Goal: Transaction & Acquisition: Purchase product/service

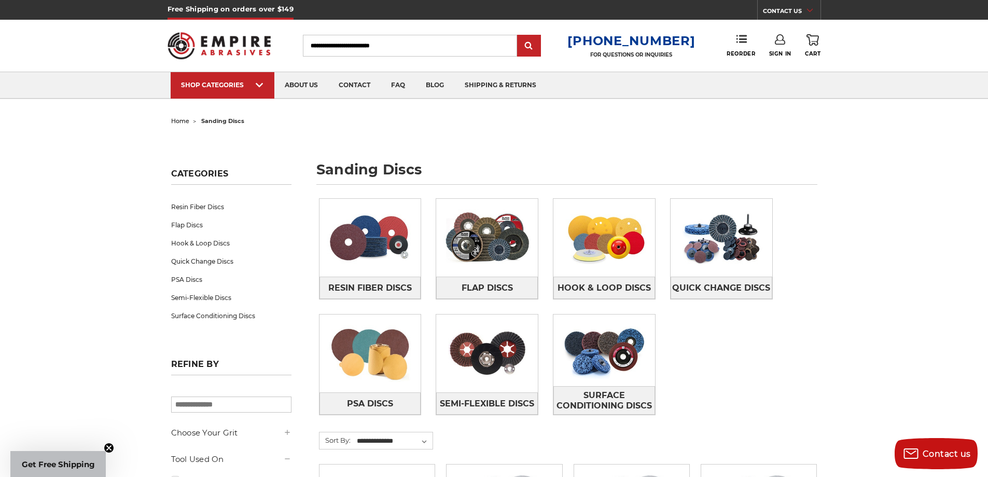
click at [316, 45] on input "Search" at bounding box center [410, 46] width 214 height 22
click at [415, 46] on input "Search" at bounding box center [410, 46] width 214 height 22
click at [415, 45] on input "Search" at bounding box center [410, 46] width 214 height 22
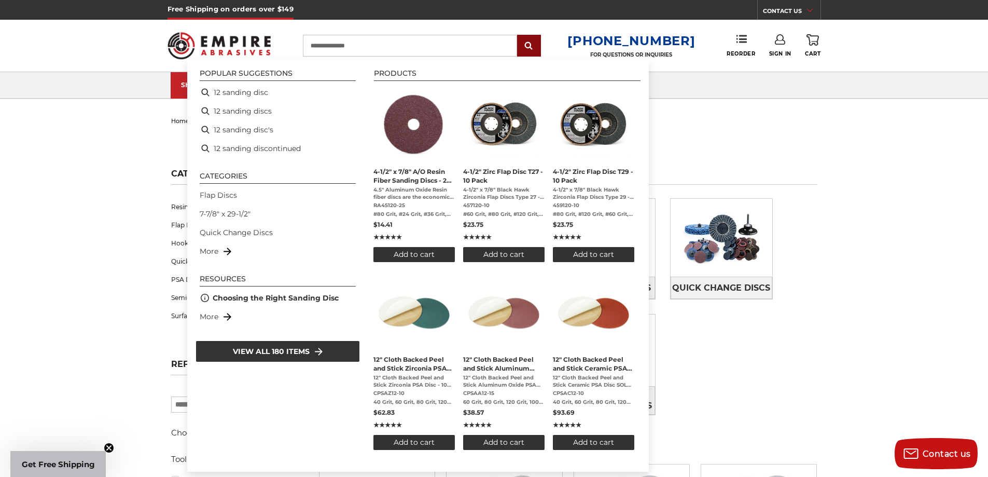
type input "**********"
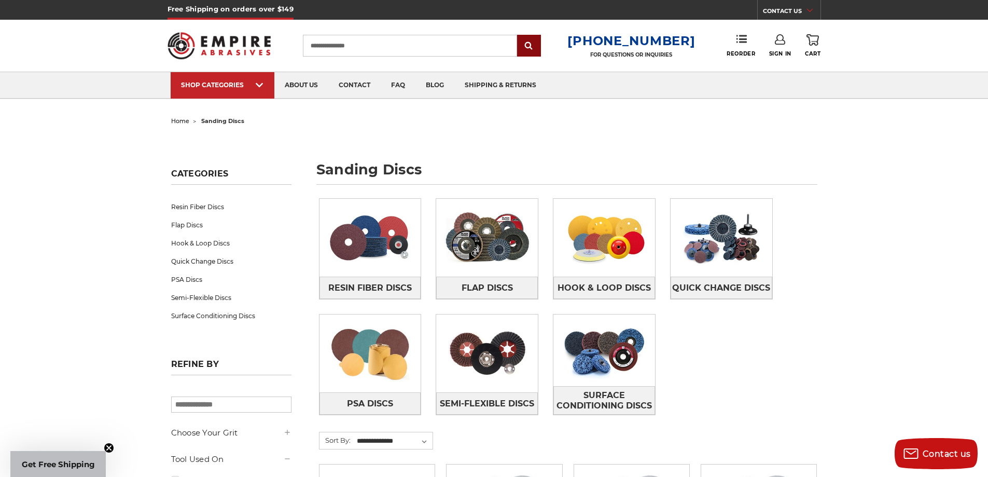
click at [536, 41] on input "submit" at bounding box center [529, 46] width 21 height 21
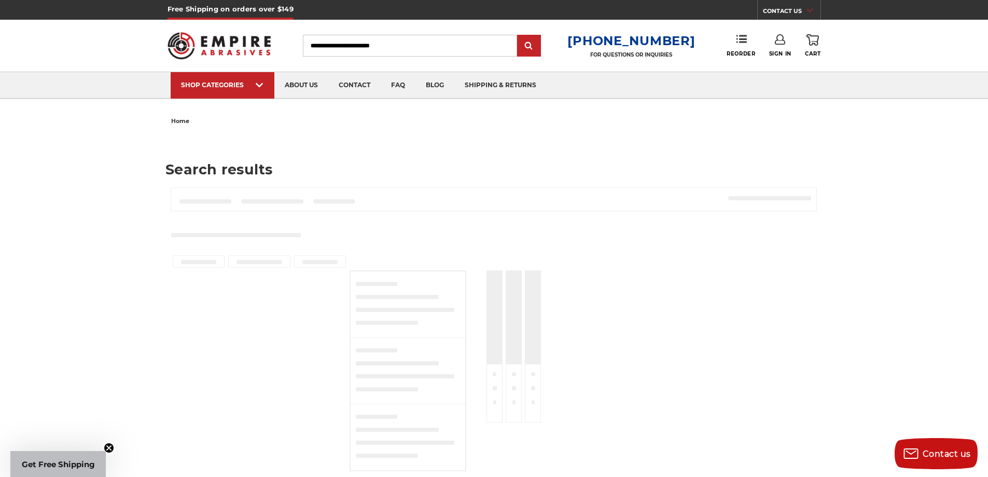
type input "**********"
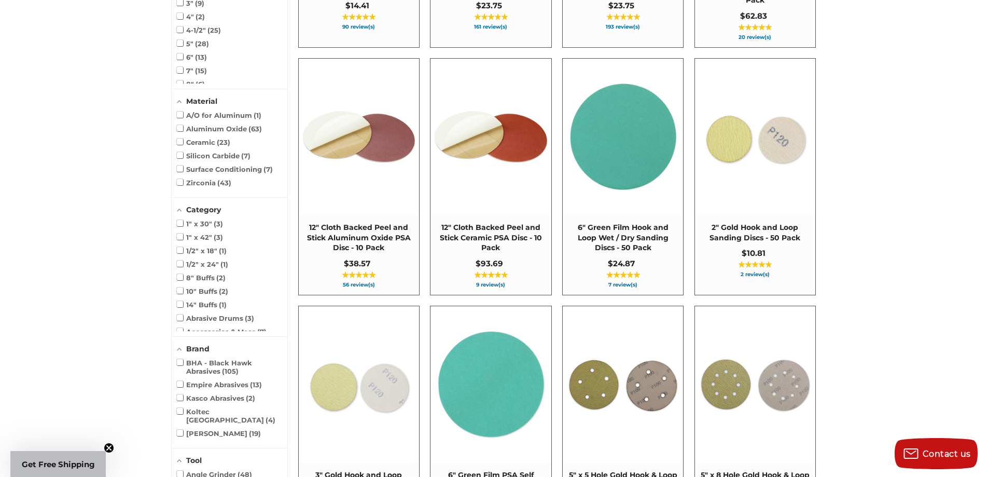
scroll to position [622, 0]
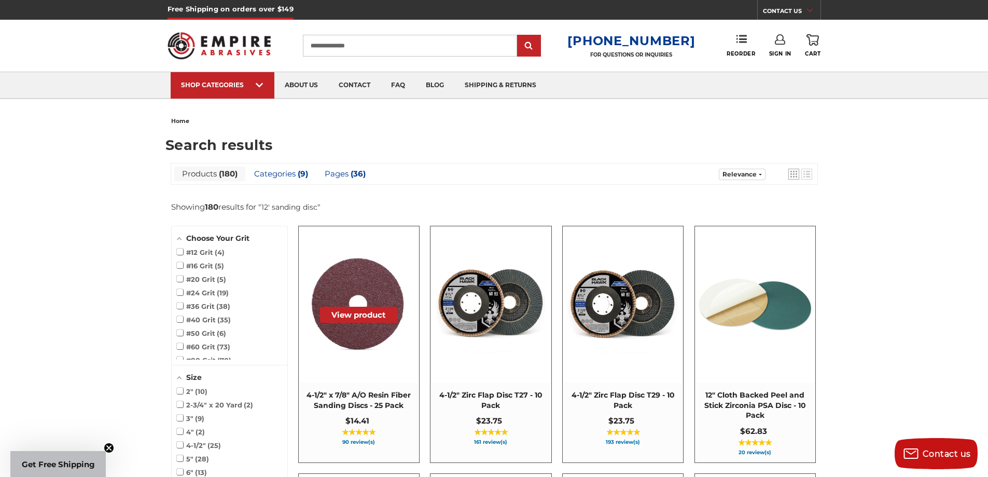
scroll to position [207, 0]
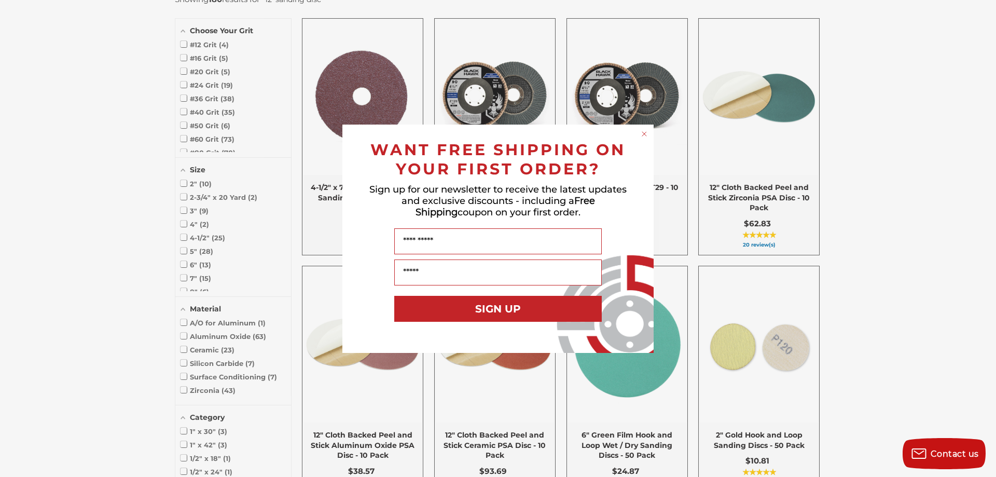
click at [643, 132] on icon "Close dialog" at bounding box center [644, 134] width 4 height 4
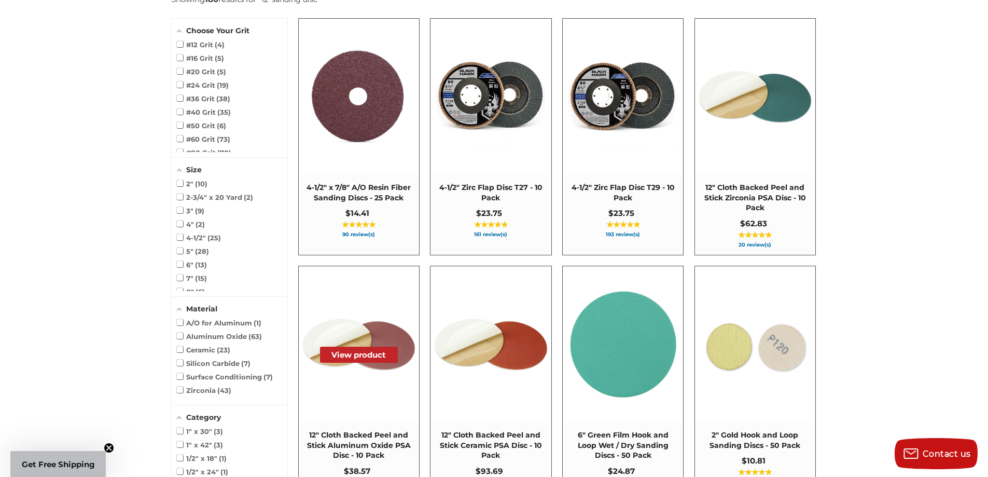
scroll to position [415, 0]
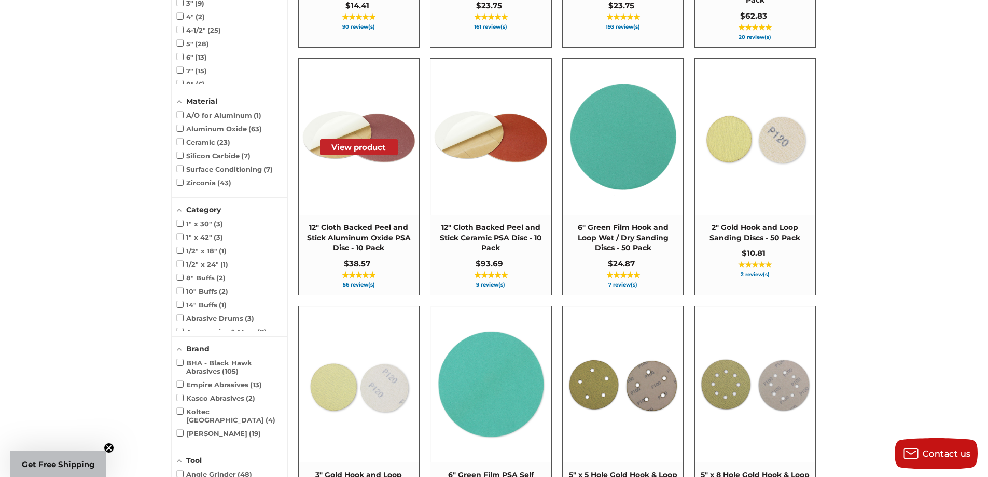
click at [361, 182] on img at bounding box center [358, 136] width 119 height 119
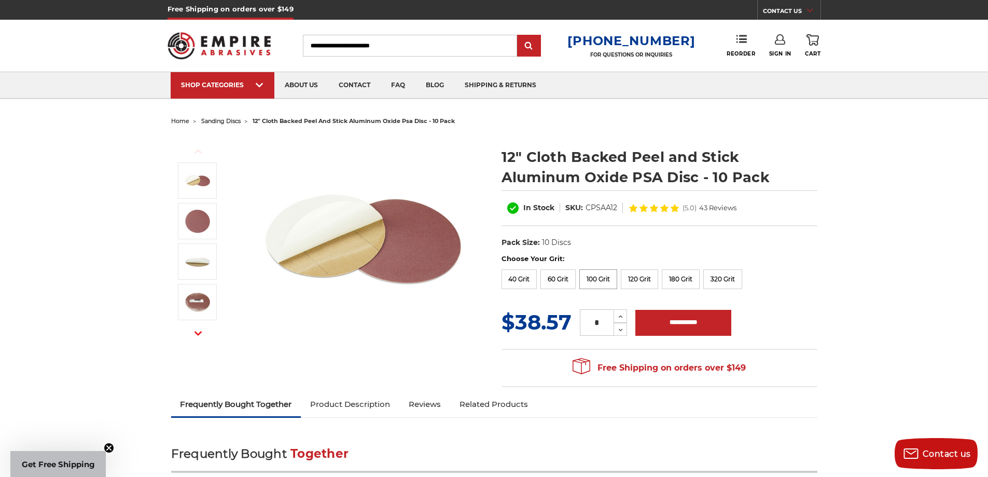
click at [602, 278] on label "100 Grit" at bounding box center [598, 279] width 38 height 20
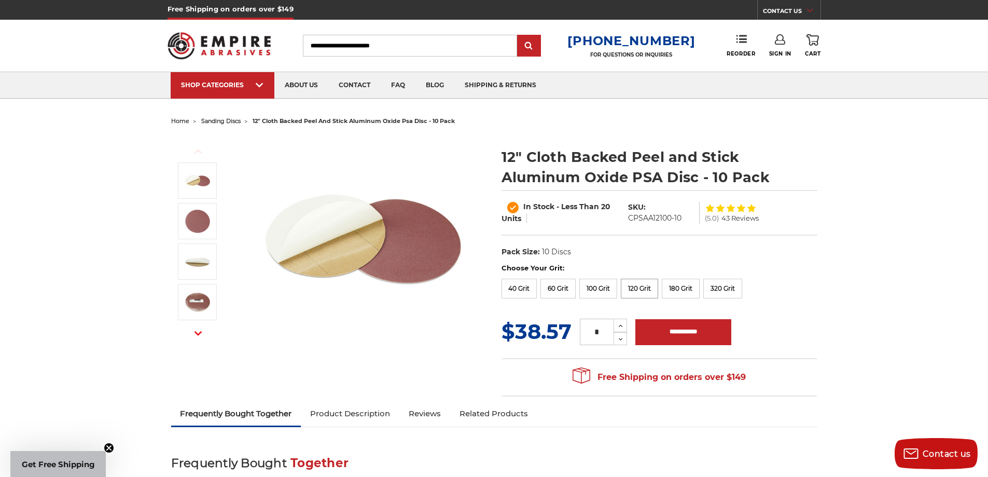
click at [640, 289] on label "120 Grit" at bounding box center [639, 289] width 37 height 20
click at [599, 285] on label "100 Grit" at bounding box center [598, 289] width 38 height 20
click at [635, 288] on label "120 Grit" at bounding box center [639, 289] width 37 height 20
click at [591, 292] on label "100 Grit" at bounding box center [598, 289] width 38 height 20
